Goal: Task Accomplishment & Management: Manage account settings

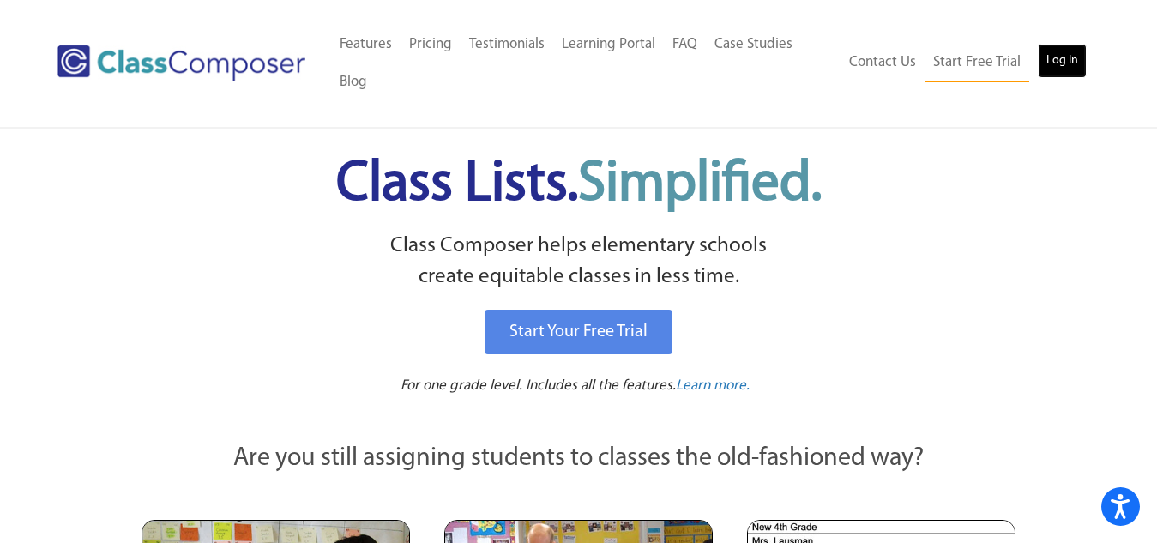
click at [1076, 63] on link "Log In" at bounding box center [1062, 61] width 49 height 34
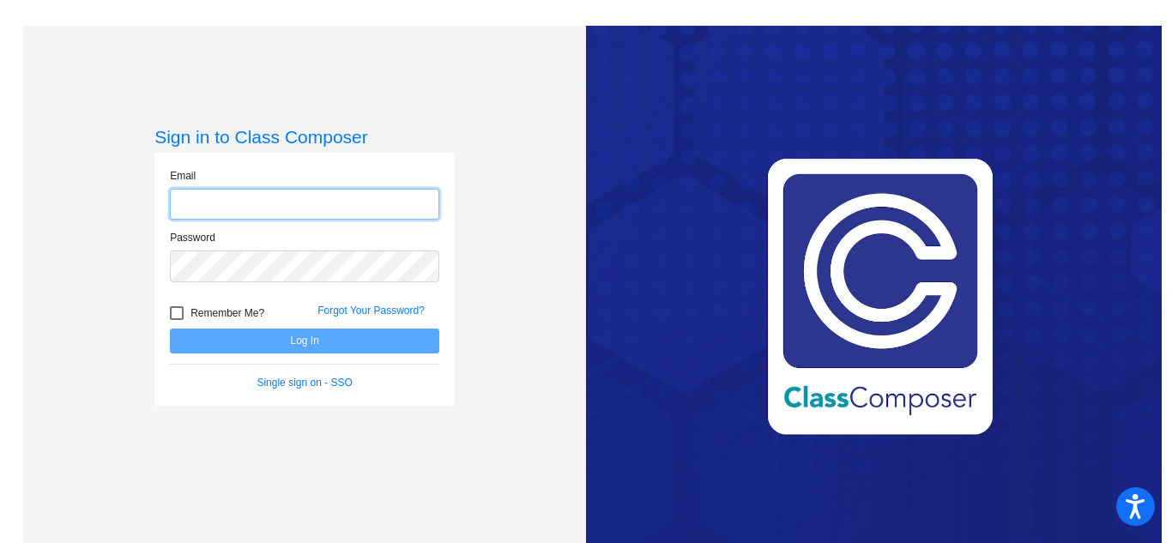
click at [377, 205] on input "email" at bounding box center [304, 205] width 269 height 32
type input "cward@cvs.k12.mi.us"
